Goal: Check status

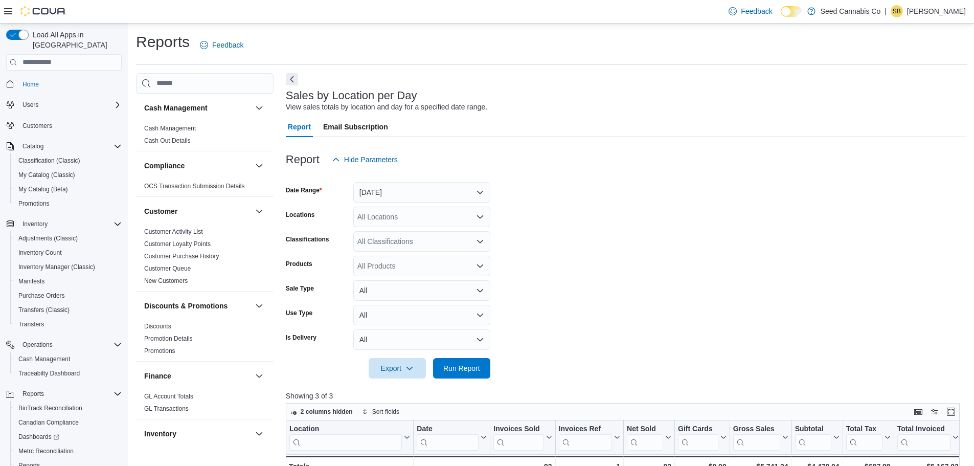
scroll to position [317, 0]
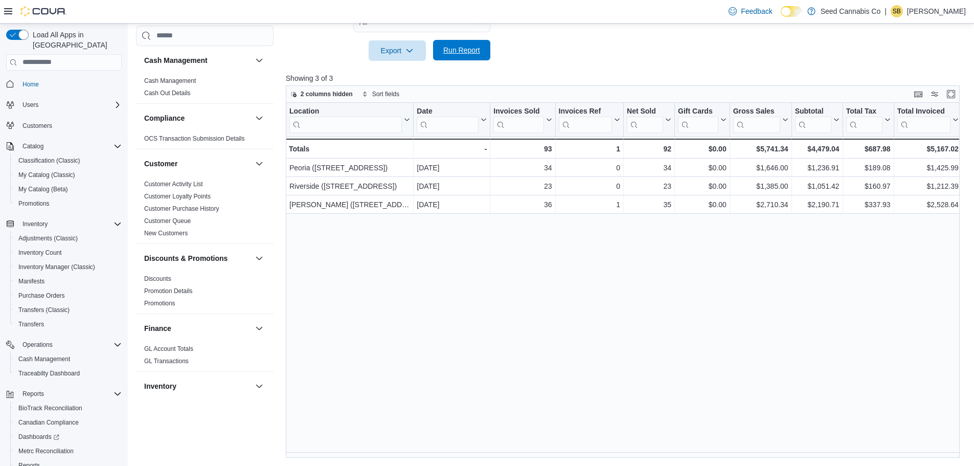
click at [466, 45] on span "Run Report" at bounding box center [461, 50] width 45 height 20
click at [464, 55] on span "Run Report" at bounding box center [461, 50] width 45 height 20
click at [466, 45] on span "Run Report" at bounding box center [461, 50] width 45 height 20
click at [820, 253] on div "Location Click to view column header actions Date Click to view column header a…" at bounding box center [626, 280] width 681 height 355
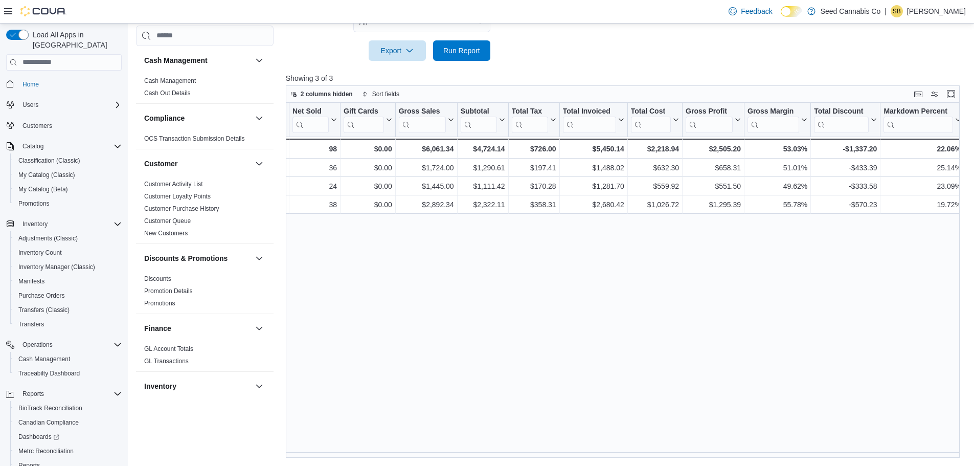
scroll to position [0, 1248]
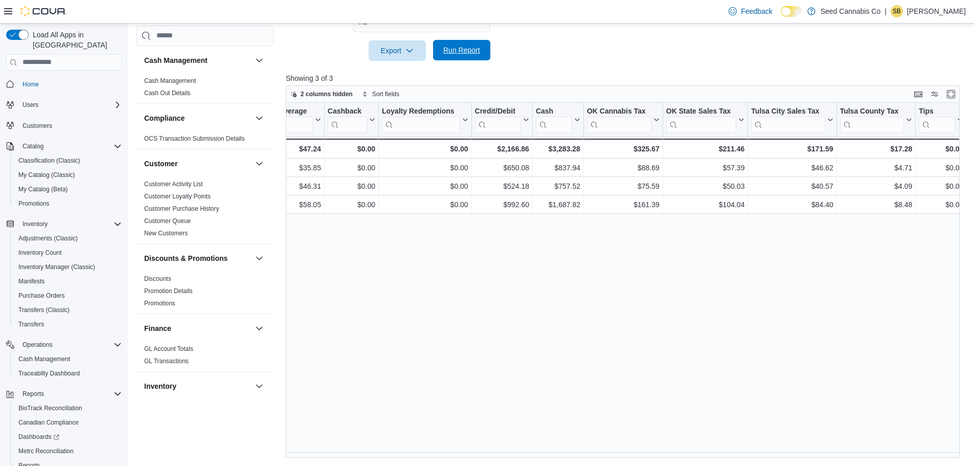
click at [444, 53] on span "Run Report" at bounding box center [461, 50] width 37 height 10
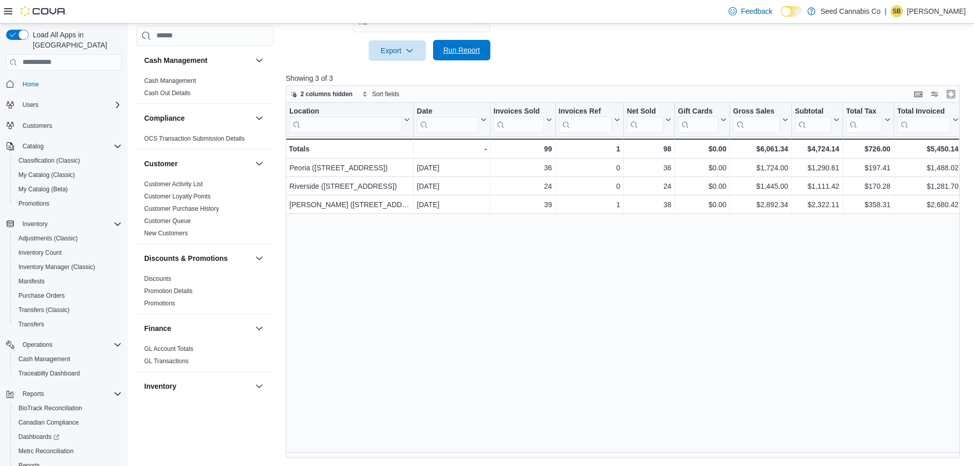
click at [454, 49] on span "Run Report" at bounding box center [461, 50] width 37 height 10
click at [442, 48] on span "Run Report" at bounding box center [461, 50] width 45 height 20
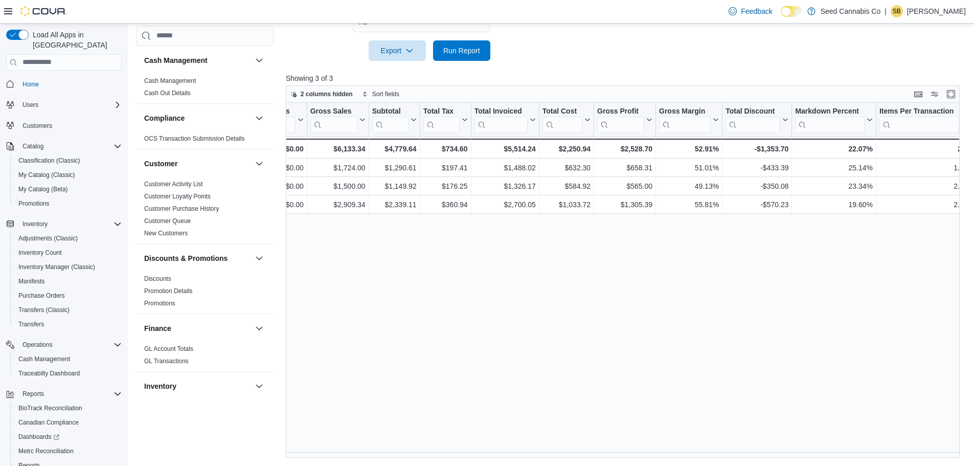
scroll to position [0, 0]
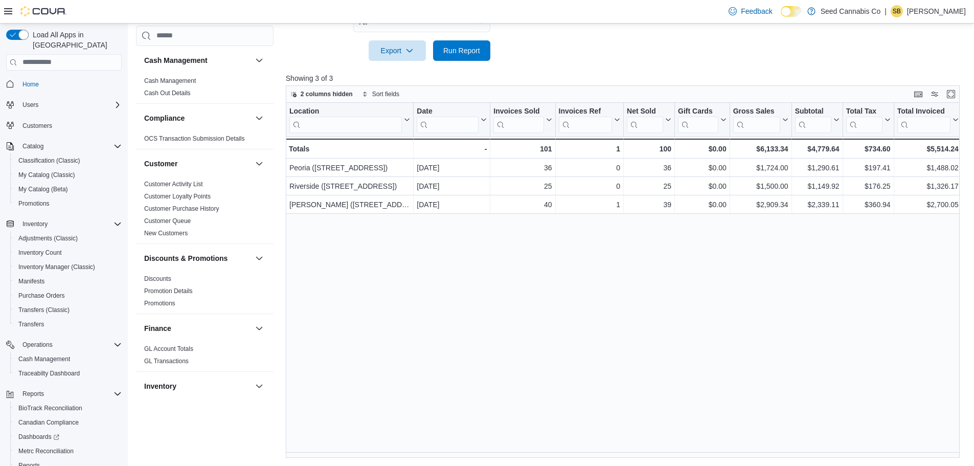
click at [449, 63] on div at bounding box center [626, 67] width 681 height 12
click at [455, 59] on span "Run Report" at bounding box center [461, 50] width 45 height 20
click at [818, 282] on div "Location Click to view column header actions Date Click to view column header a…" at bounding box center [626, 280] width 681 height 355
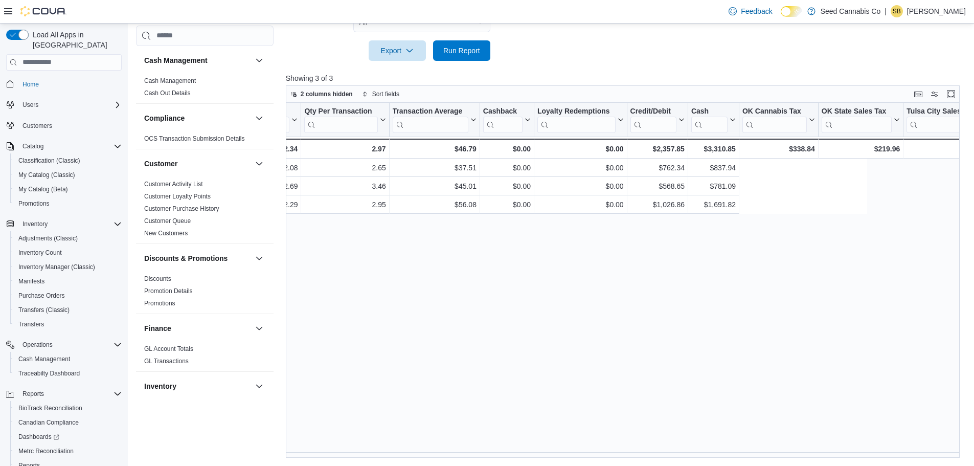
scroll to position [0, 1248]
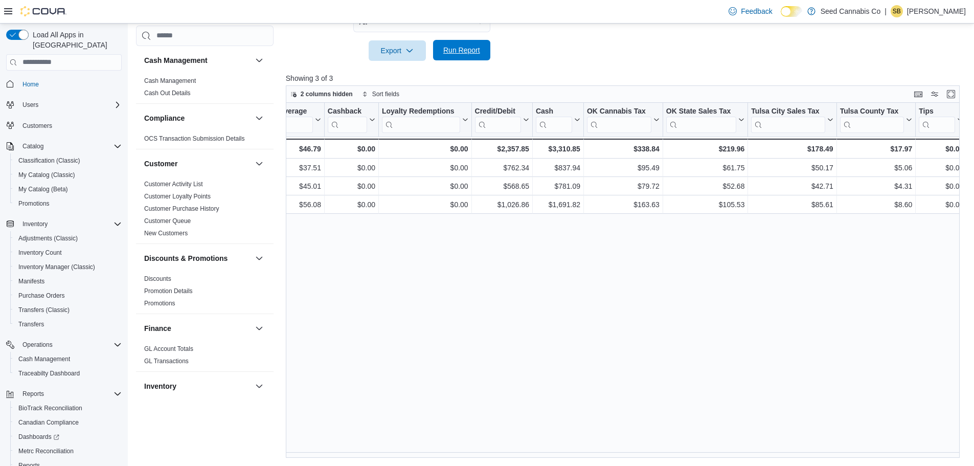
click at [464, 43] on span "Run Report" at bounding box center [461, 50] width 45 height 20
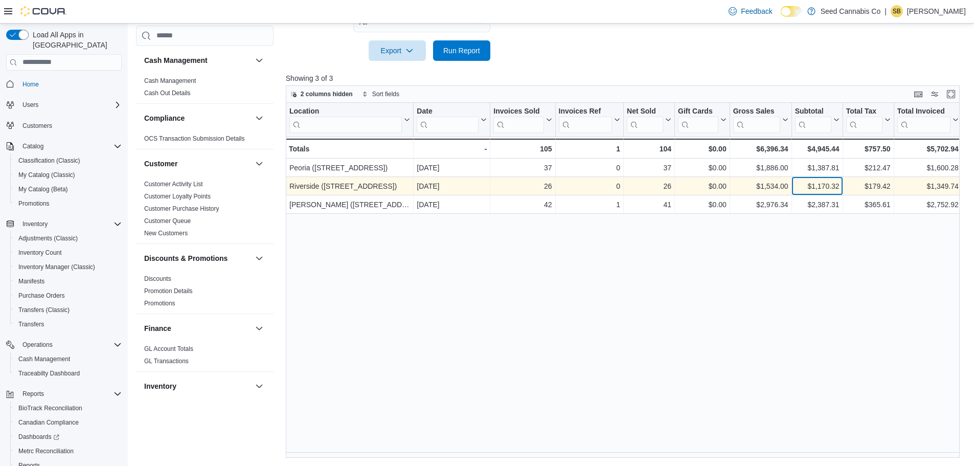
click at [829, 183] on div "$1,170.32" at bounding box center [816, 186] width 44 height 12
copy div "1,170.32"
